Goal: Information Seeking & Learning: Learn about a topic

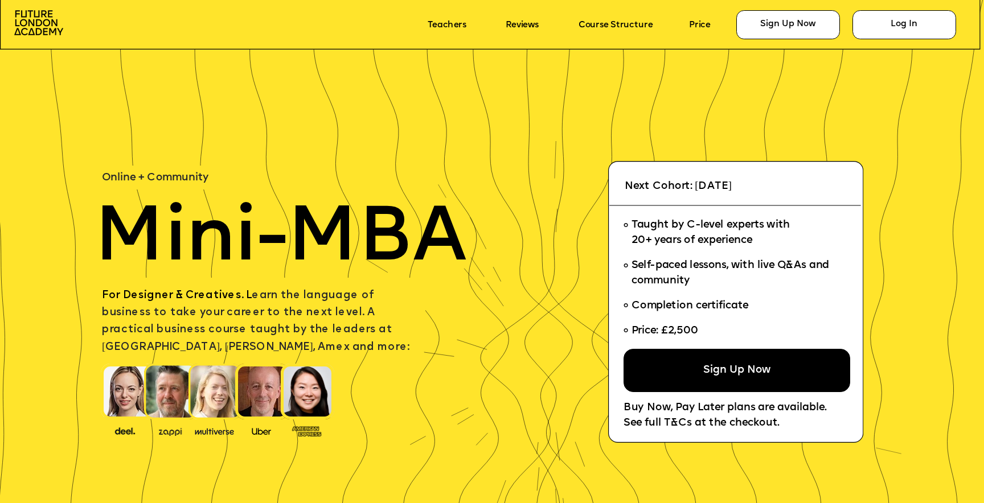
scroll to position [177, 0]
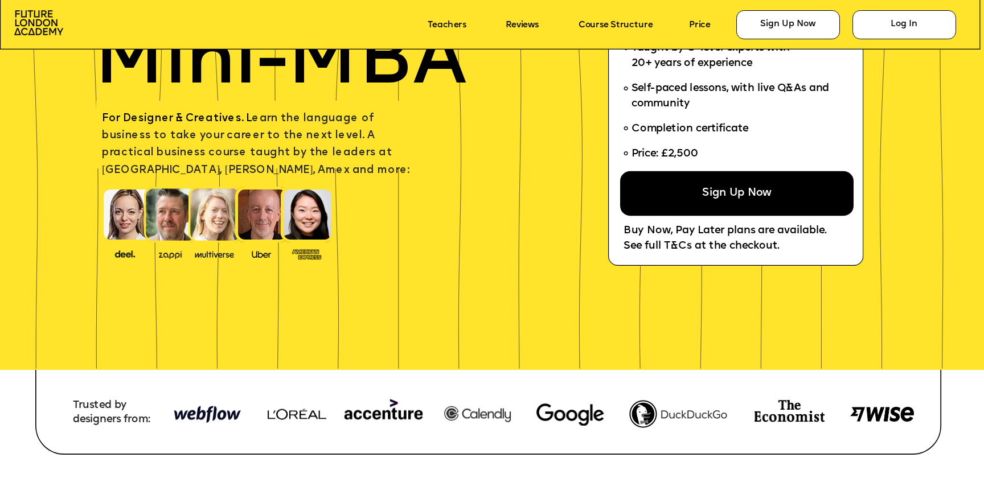
click at [715, 194] on div "Sign Up Now" at bounding box center [736, 193] width 233 height 44
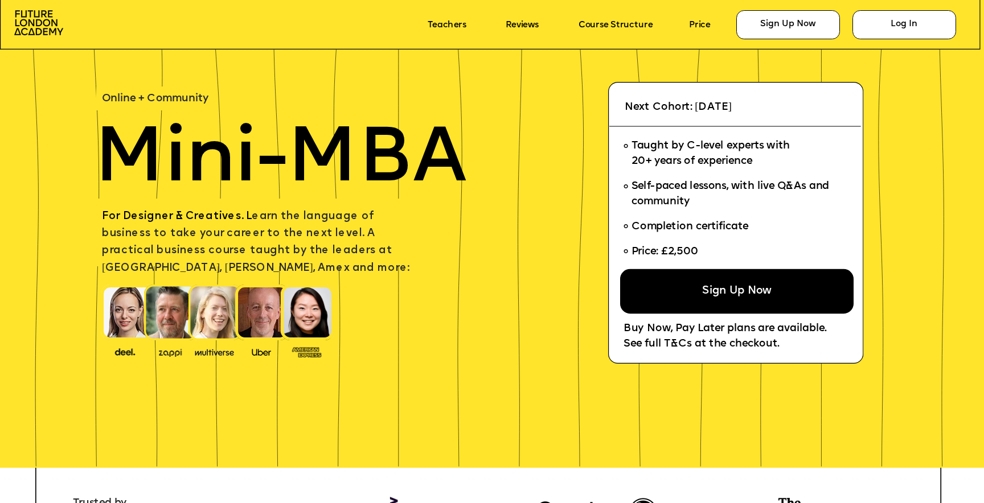
scroll to position [0, 0]
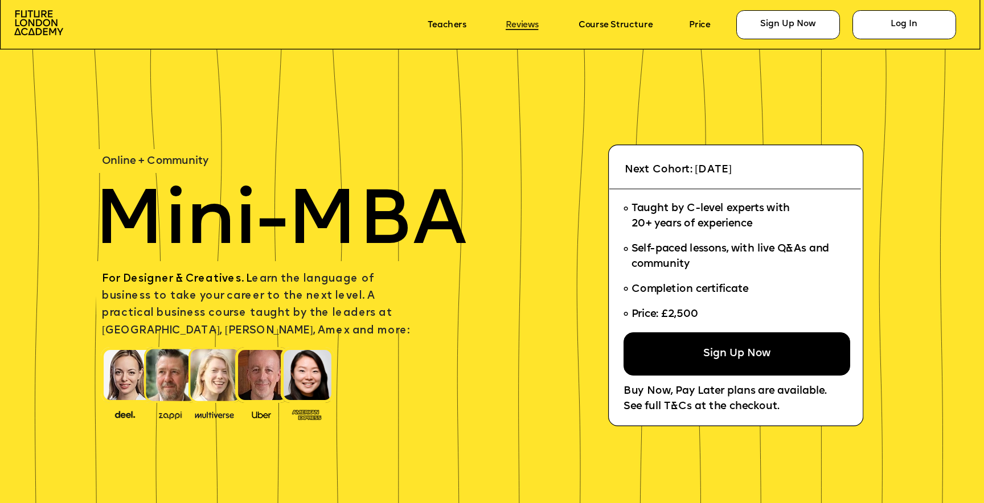
click at [520, 23] on link "Reviews" at bounding box center [522, 25] width 32 height 10
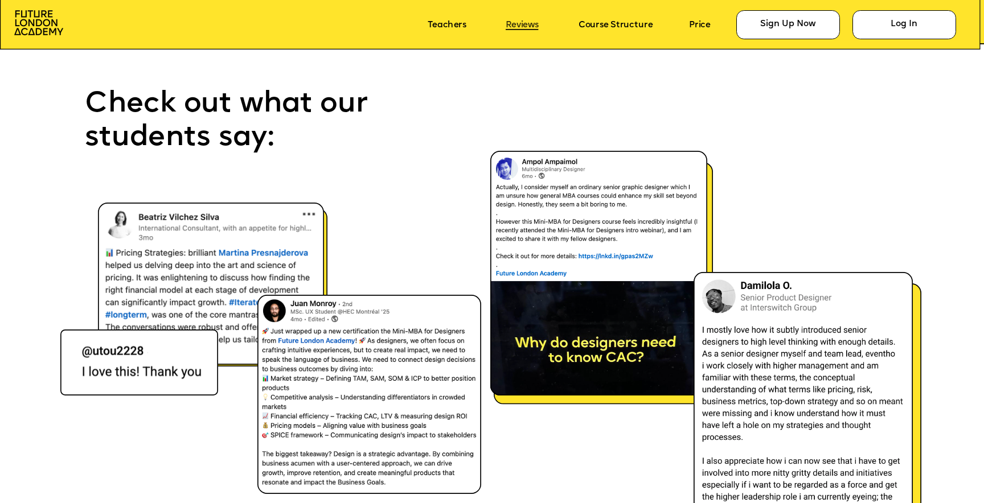
scroll to position [6918, 0]
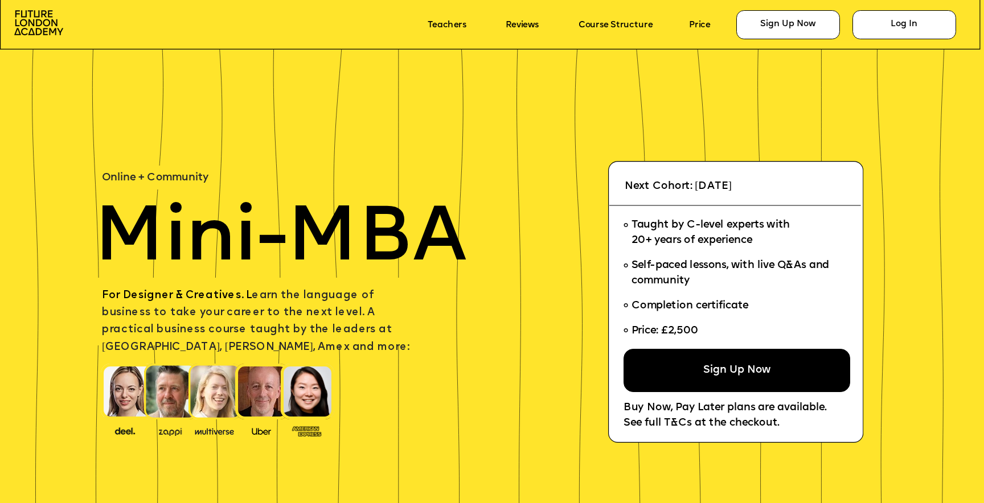
scroll to position [6918, 0]
